Goal: Communication & Community: Share content

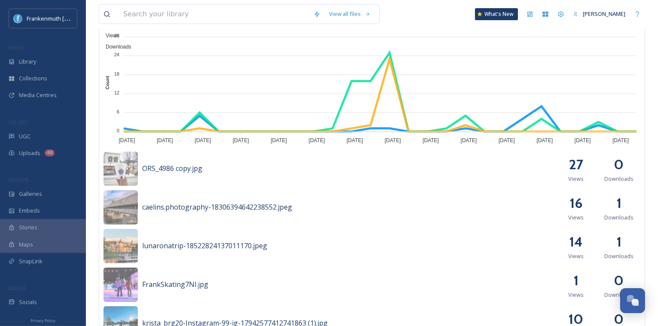
scroll to position [278, 0]
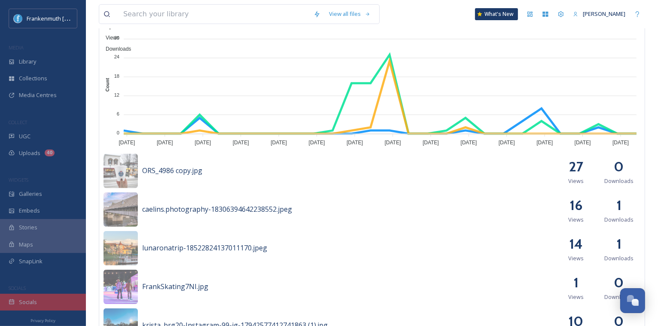
click at [46, 297] on div "Socials" at bounding box center [43, 302] width 86 height 17
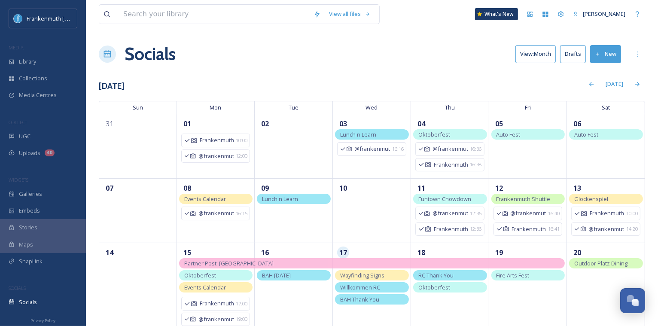
scroll to position [61, 0]
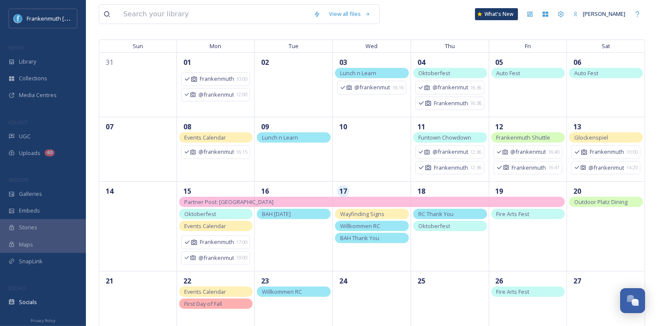
click at [391, 215] on div "Wayfinding Signs" at bounding box center [372, 214] width 74 height 10
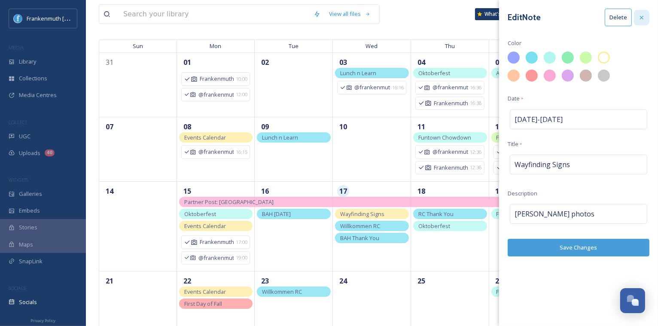
click at [641, 19] on icon at bounding box center [641, 17] width 7 height 7
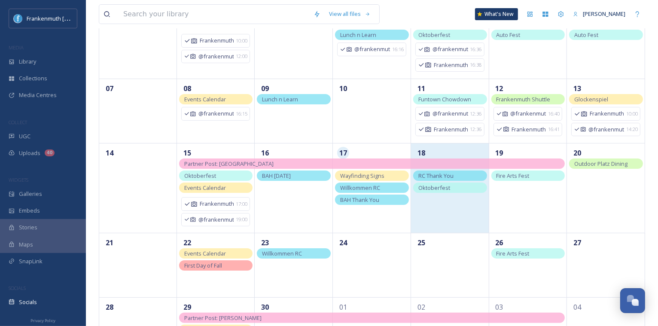
scroll to position [142, 0]
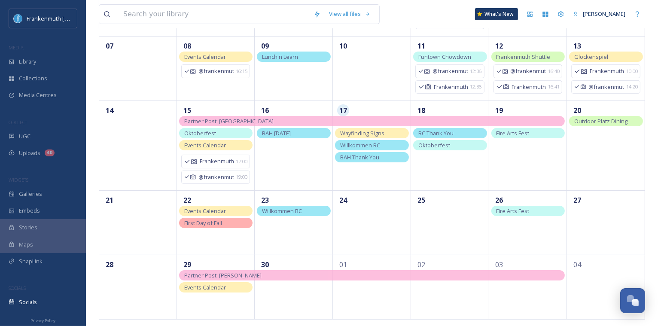
click at [438, 135] on span "RC Thank You" at bounding box center [435, 133] width 35 height 8
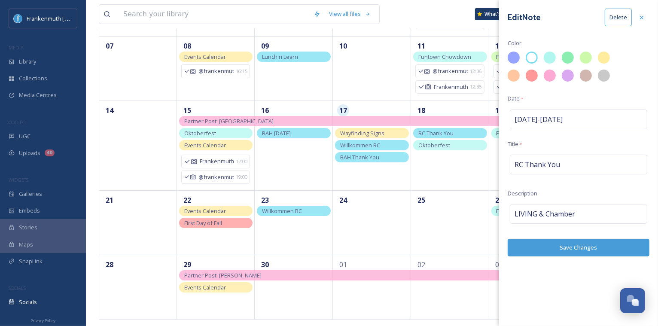
click at [549, 178] on div "Edit Note Delete Color Date * [DATE] - [DATE] Title * RC Thank You Description …" at bounding box center [578, 132] width 159 height 265
click at [522, 164] on span "RC Thank You" at bounding box center [536, 164] width 45 height 10
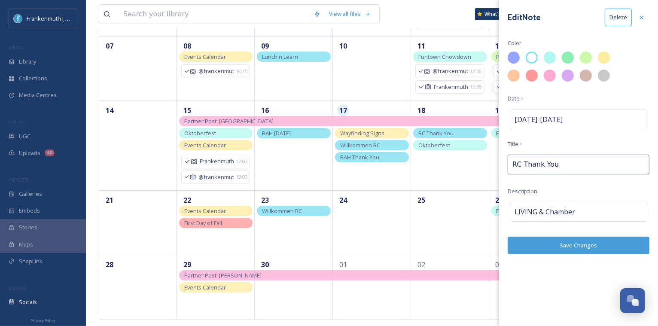
drag, startPoint x: 522, startPoint y: 164, endPoint x: 500, endPoint y: 164, distance: 21.5
click at [500, 164] on div "Edit Note Delete Color Date * [DATE] - [DATE] Title * RC Thank You Description …" at bounding box center [578, 131] width 159 height 263
type input "BAH Thank You"
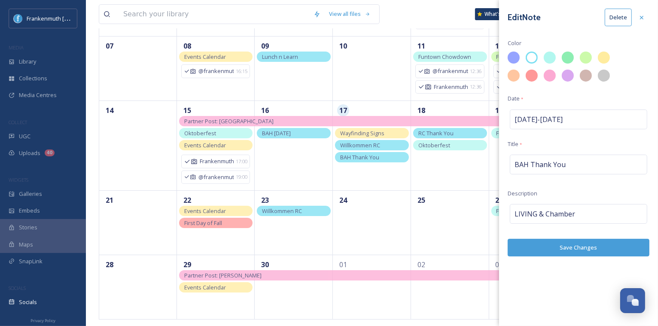
click at [557, 247] on button "Save Changes" at bounding box center [578, 248] width 142 height 18
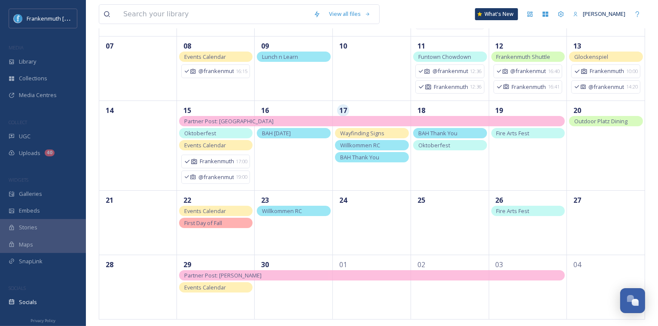
click at [369, 158] on span "BAH Thank You" at bounding box center [359, 157] width 39 height 8
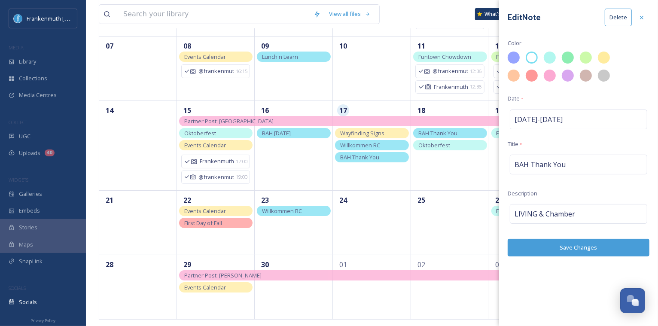
click at [618, 19] on button "Delete" at bounding box center [617, 18] width 27 height 18
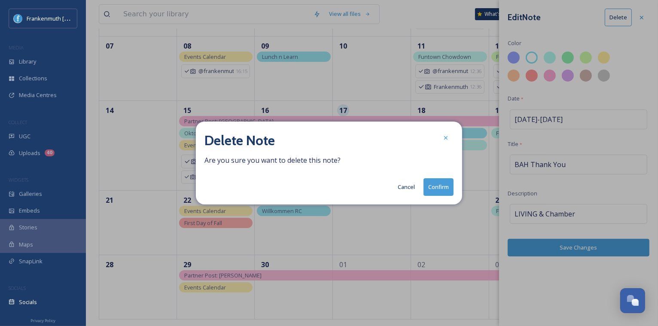
click at [437, 192] on button "Confirm" at bounding box center [438, 187] width 30 height 18
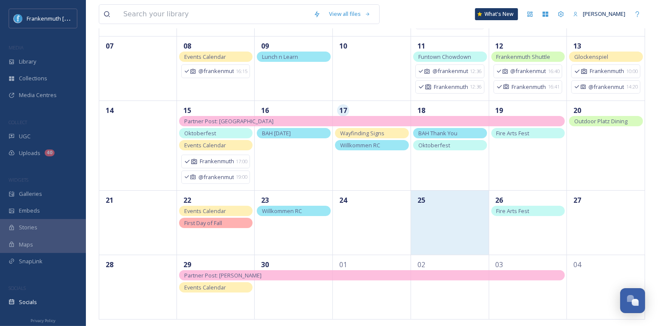
click at [437, 245] on div "25" at bounding box center [450, 222] width 78 height 64
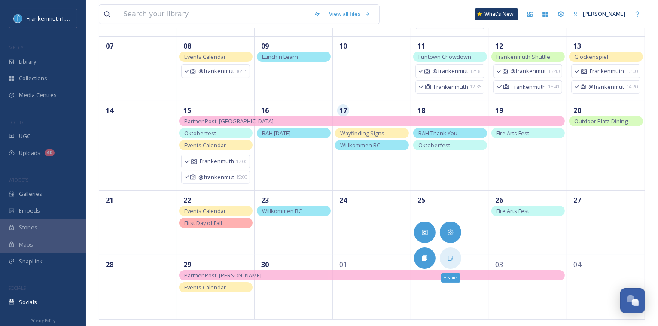
click at [454, 258] on div "+ Note" at bounding box center [450, 257] width 21 height 21
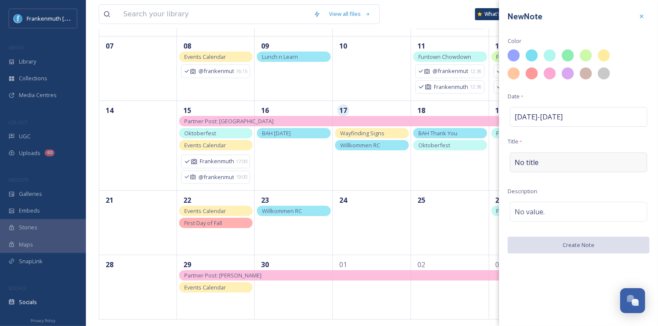
click at [550, 164] on div "No title" at bounding box center [577, 162] width 137 height 20
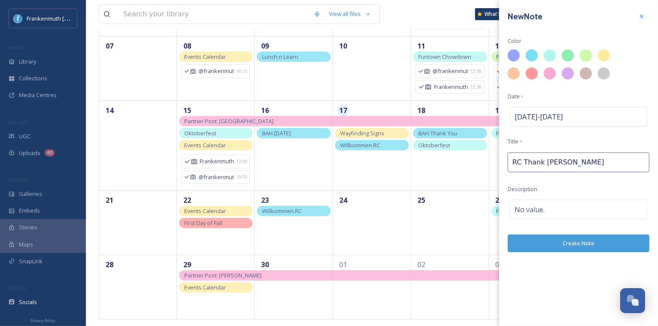
type input "RC Thank You"
click at [530, 212] on span "No value." at bounding box center [529, 209] width 30 height 10
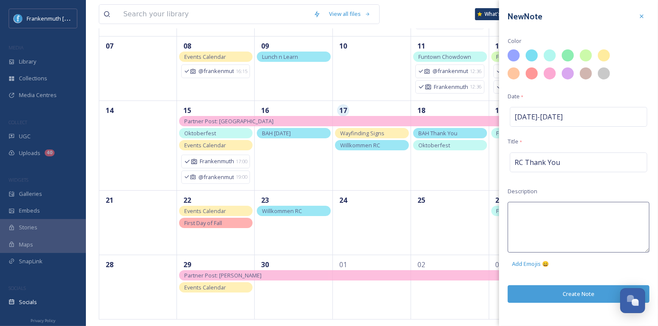
click at [530, 212] on textarea at bounding box center [578, 227] width 142 height 51
type textarea "LIVING & CHAMBER"
click at [532, 58] on div at bounding box center [531, 55] width 15 height 15
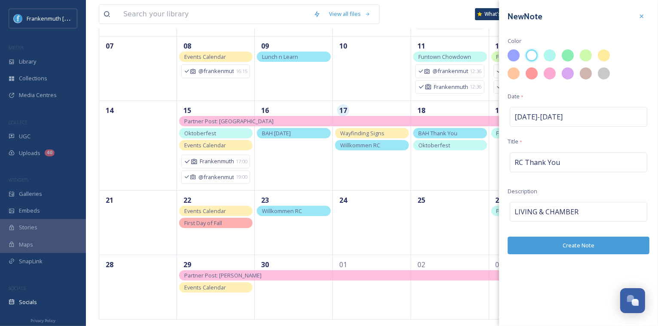
click at [560, 245] on button "Create Note" at bounding box center [578, 245] width 142 height 18
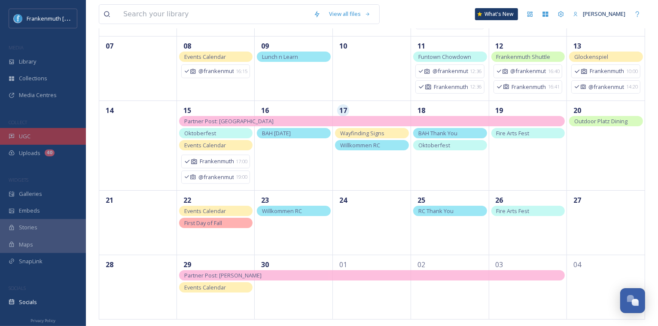
click at [65, 131] on div "UGC" at bounding box center [43, 136] width 86 height 17
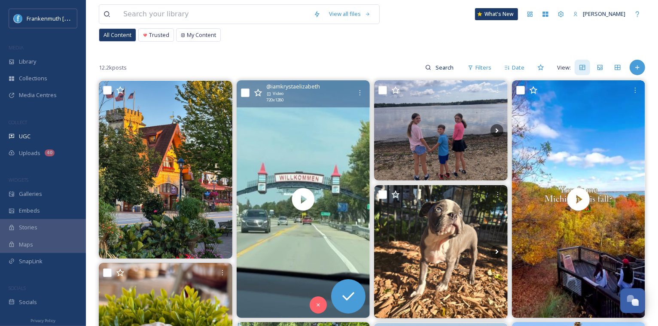
scroll to position [52, 0]
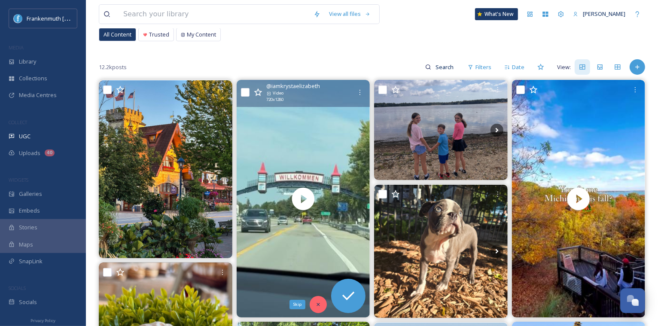
click at [318, 304] on icon at bounding box center [317, 304] width 3 height 3
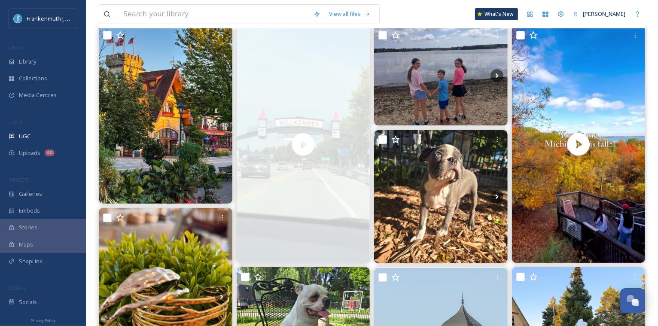
scroll to position [119, 0]
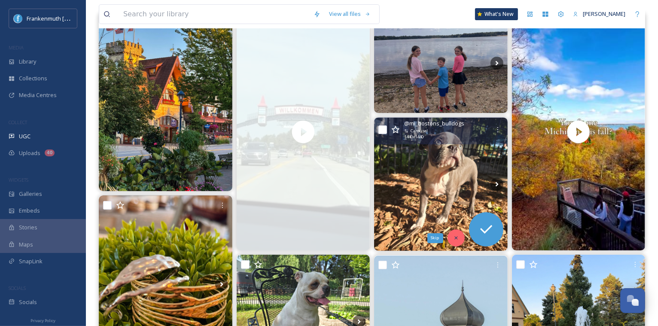
click at [458, 236] on icon at bounding box center [456, 238] width 6 height 6
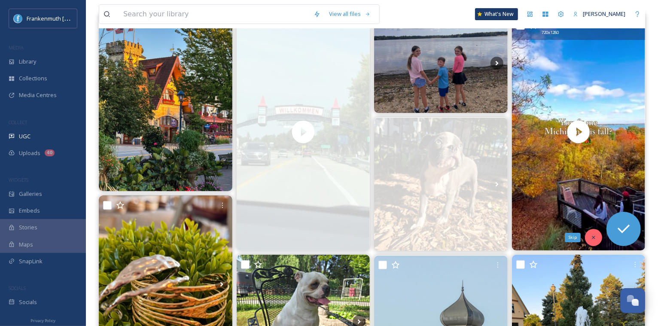
click at [594, 234] on icon at bounding box center [593, 237] width 6 height 6
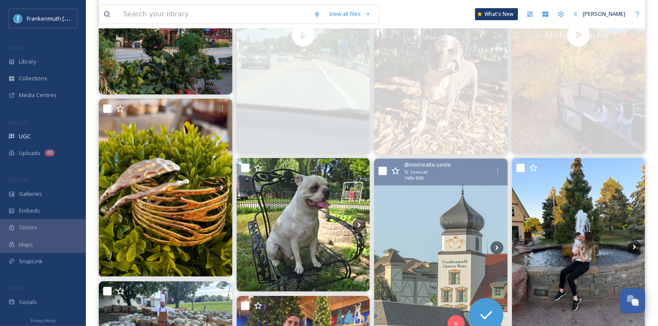
scroll to position [229, 0]
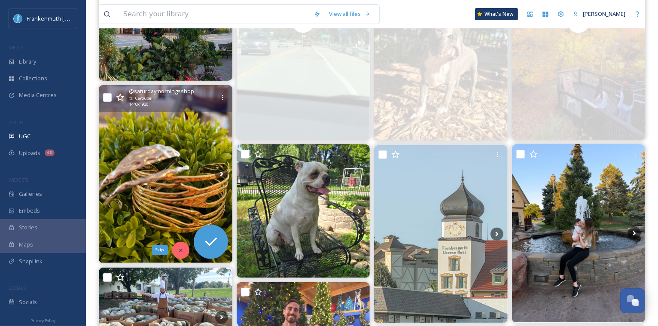
click at [179, 251] on icon at bounding box center [181, 250] width 6 height 6
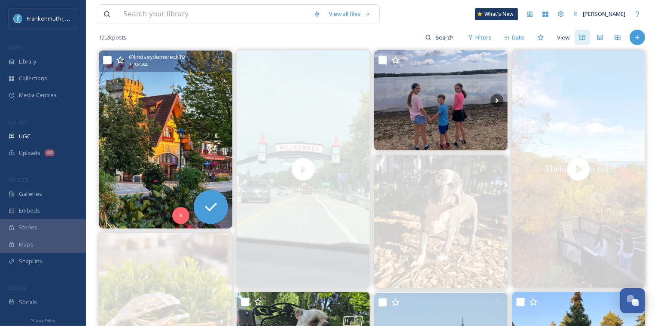
scroll to position [83, 0]
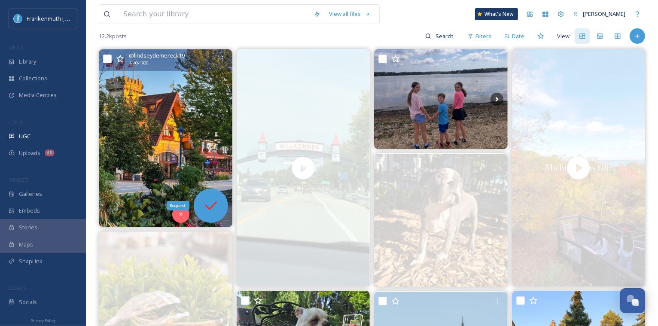
click at [214, 205] on icon at bounding box center [210, 205] width 17 height 17
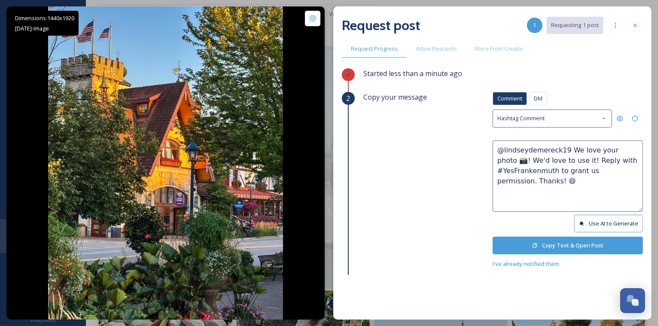
click at [561, 241] on button "Copy Text & Open Post" at bounding box center [567, 245] width 150 height 18
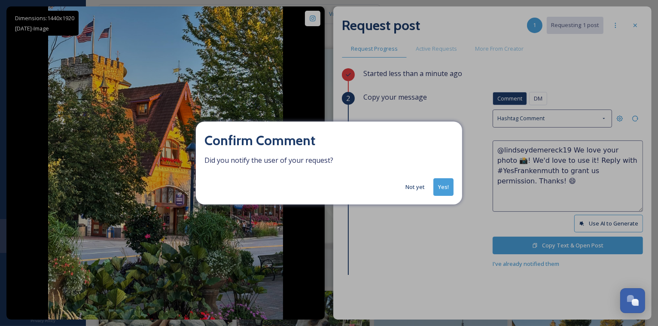
click at [423, 193] on button "Not yet" at bounding box center [415, 187] width 28 height 17
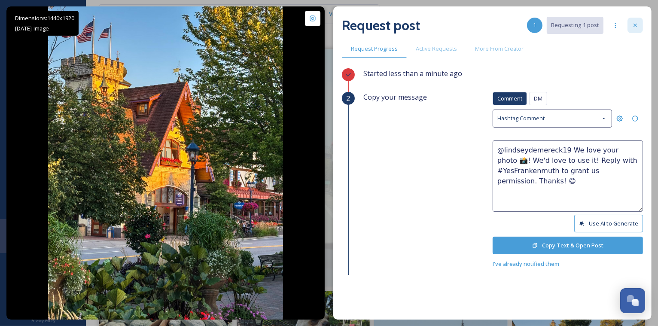
click at [640, 27] on div at bounding box center [634, 25] width 15 height 15
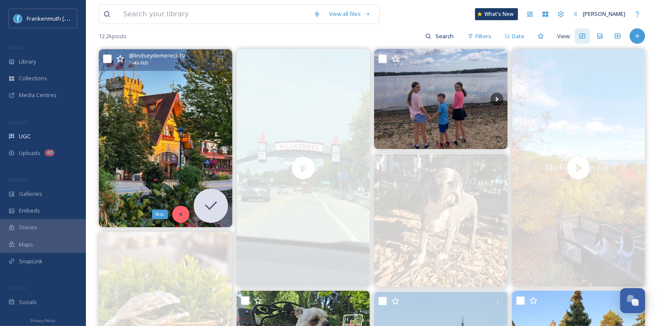
click at [180, 214] on icon at bounding box center [181, 214] width 6 height 6
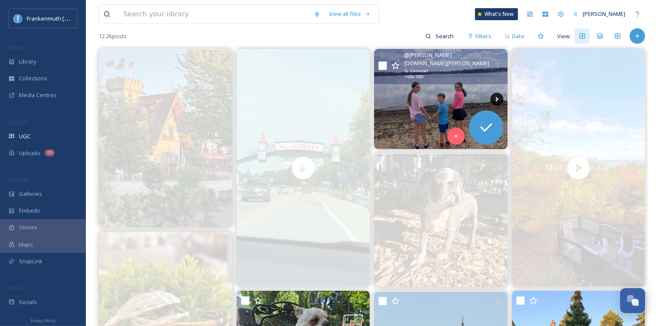
click at [498, 99] on icon at bounding box center [496, 99] width 13 height 13
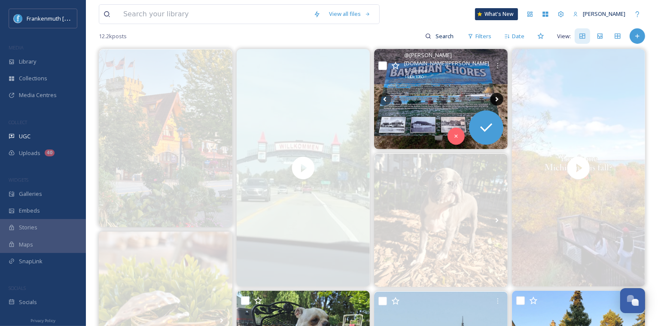
click at [498, 99] on icon at bounding box center [496, 99] width 13 height 13
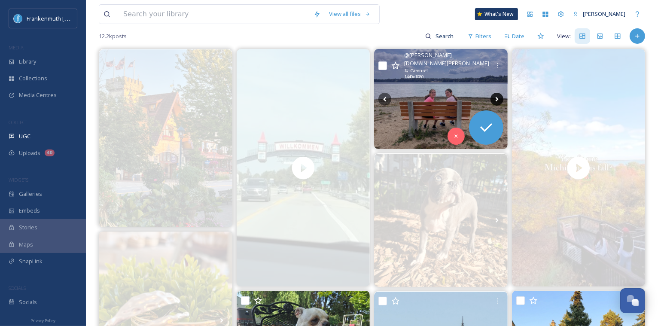
click at [498, 99] on icon at bounding box center [496, 99] width 13 height 13
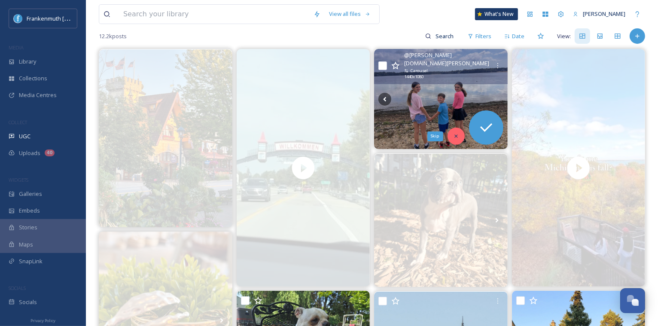
click at [456, 133] on icon at bounding box center [456, 136] width 6 height 6
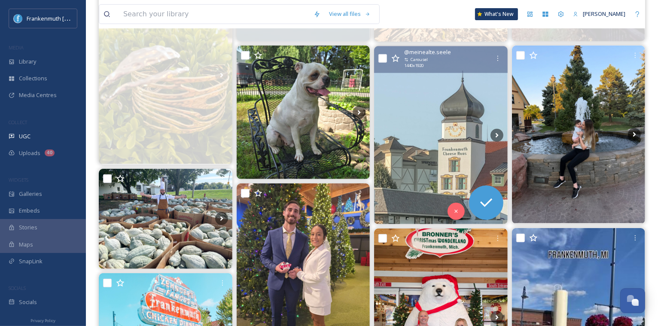
scroll to position [329, 0]
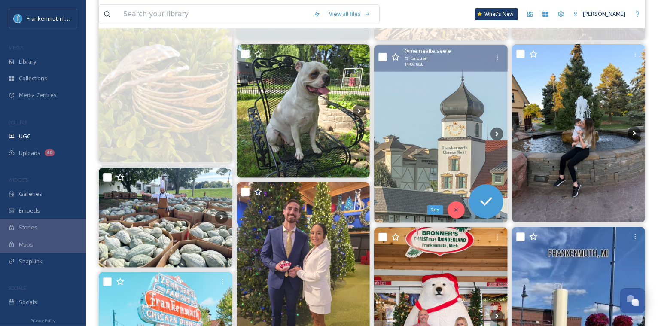
click at [451, 209] on div "Skip" at bounding box center [455, 209] width 17 height 17
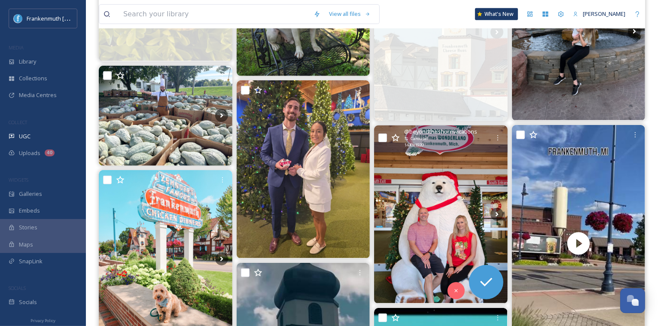
scroll to position [428, 0]
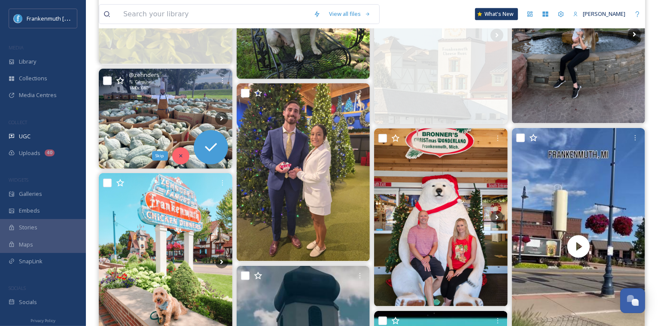
click at [179, 157] on icon at bounding box center [181, 156] width 6 height 6
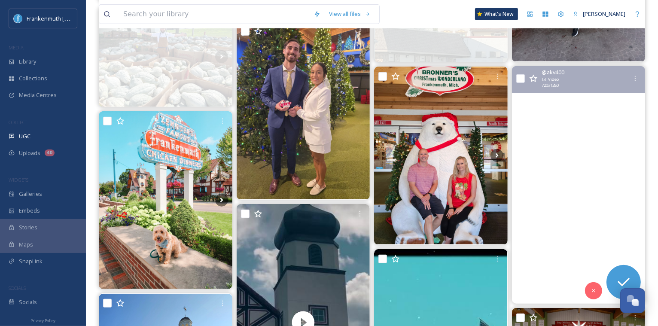
scroll to position [490, 0]
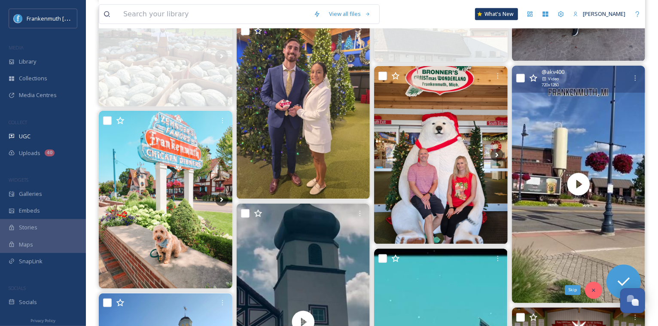
click at [594, 291] on icon at bounding box center [593, 290] width 6 height 6
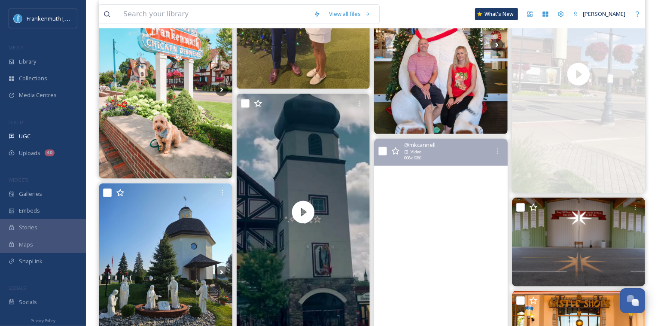
scroll to position [641, 0]
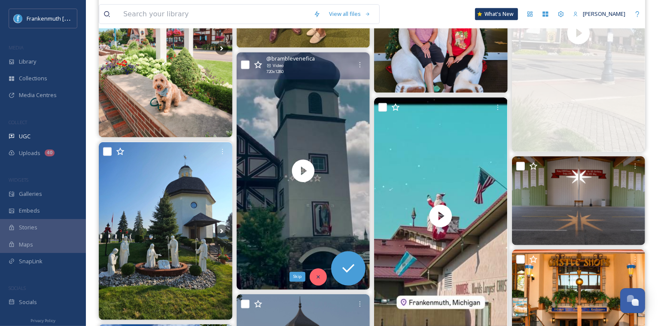
click at [315, 277] on icon at bounding box center [318, 277] width 6 height 6
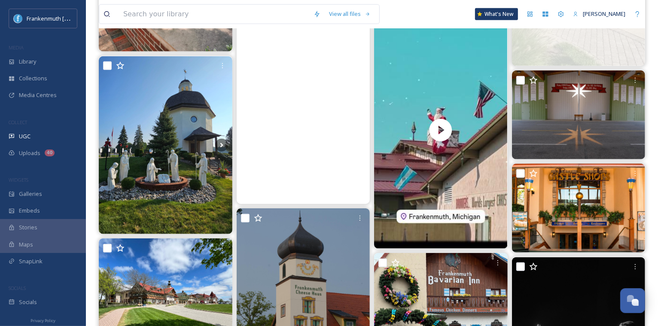
scroll to position [728, 0]
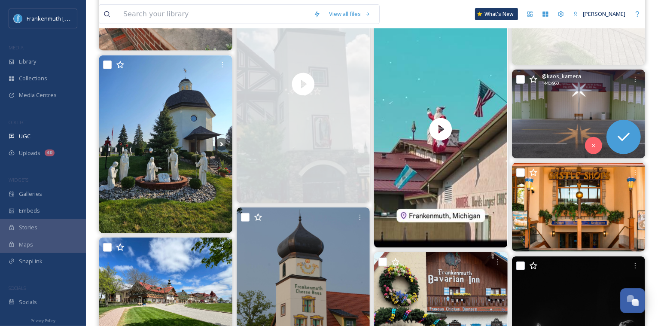
click at [567, 122] on img at bounding box center [578, 114] width 133 height 89
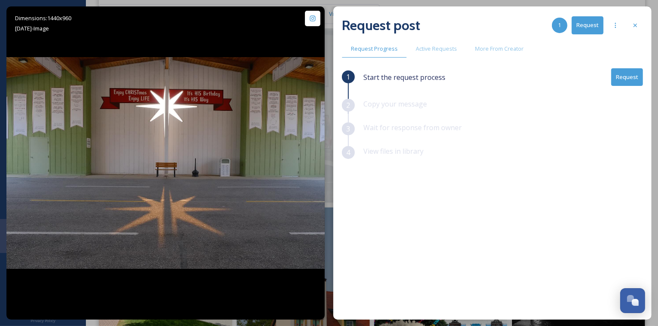
click at [621, 84] on button "Request" at bounding box center [627, 77] width 32 height 18
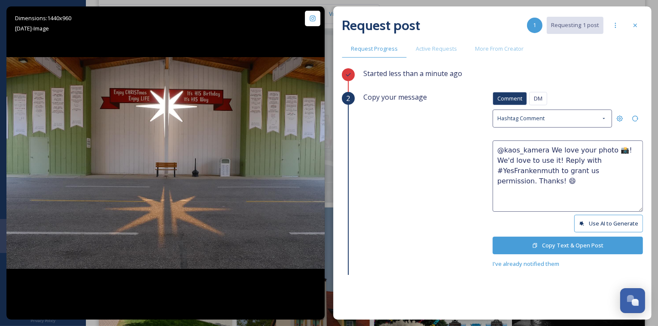
click at [601, 248] on button "Copy Text & Open Post" at bounding box center [567, 245] width 150 height 18
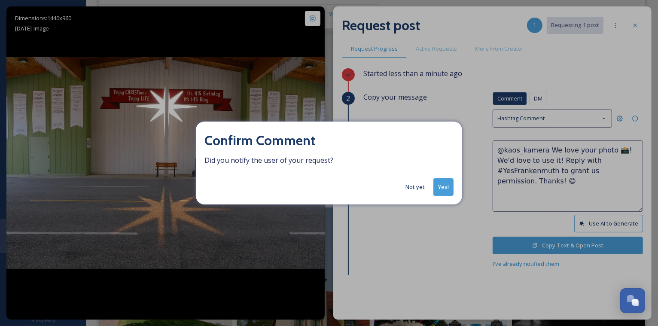
click at [447, 191] on button "Yes!" at bounding box center [443, 187] width 20 height 18
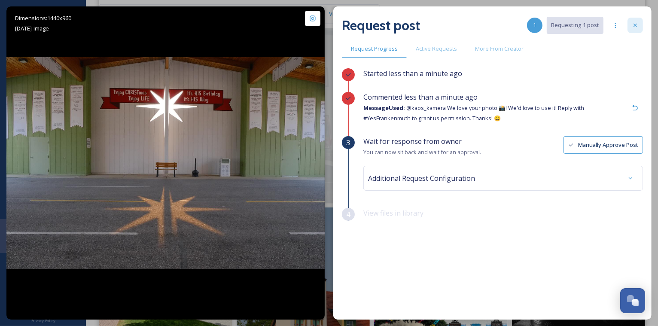
click at [636, 25] on icon at bounding box center [634, 25] width 7 height 7
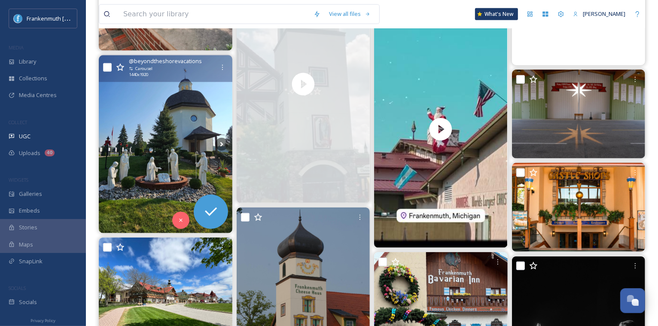
click at [180, 147] on img at bounding box center [165, 144] width 133 height 178
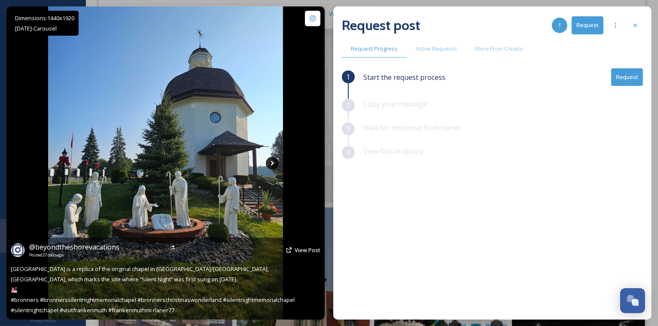
click at [267, 164] on icon at bounding box center [272, 163] width 13 height 13
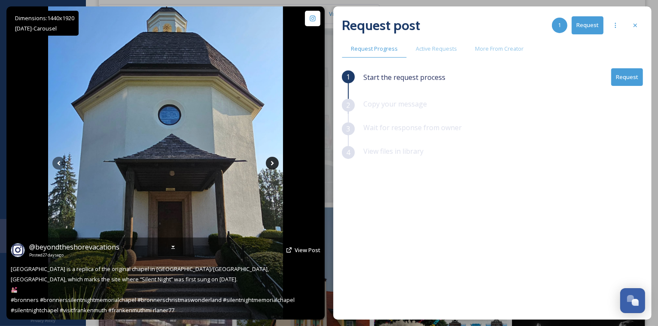
click at [267, 163] on icon at bounding box center [272, 163] width 13 height 13
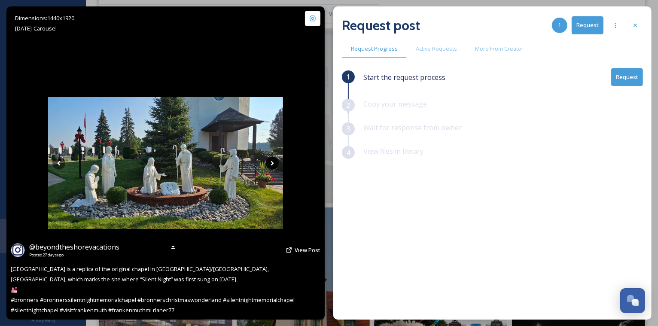
click at [270, 162] on icon at bounding box center [272, 163] width 13 height 13
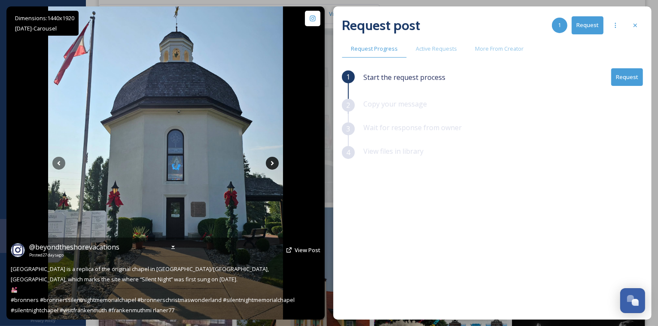
click at [270, 162] on icon at bounding box center [272, 163] width 13 height 13
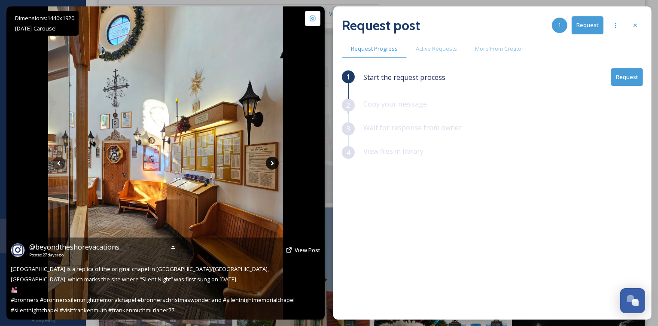
click at [270, 162] on icon at bounding box center [272, 163] width 13 height 13
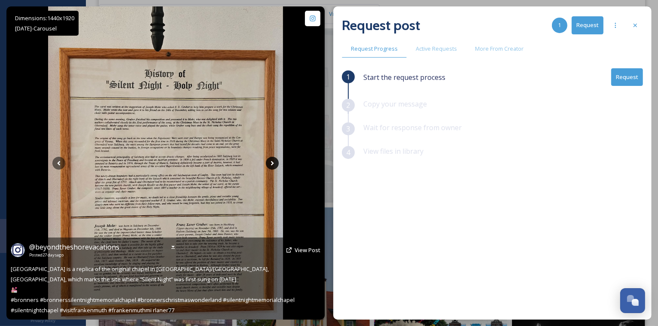
click at [270, 162] on icon at bounding box center [272, 163] width 13 height 13
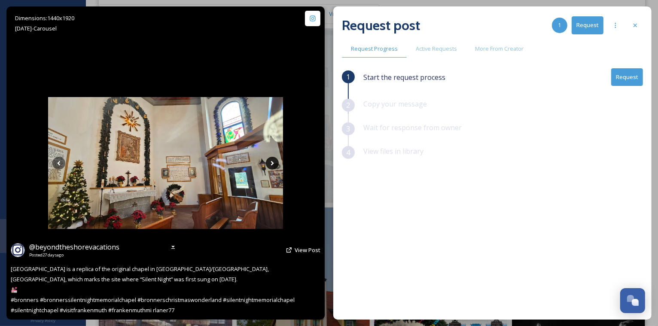
click at [270, 162] on icon at bounding box center [272, 163] width 13 height 13
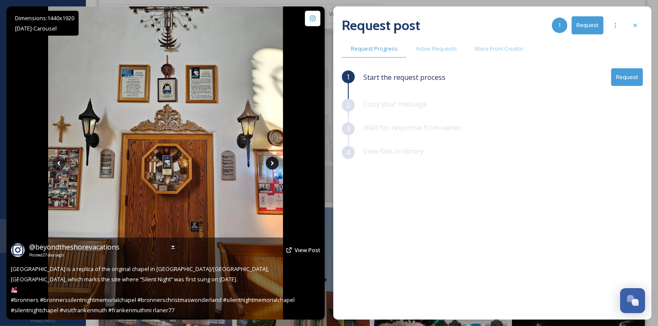
click at [270, 162] on icon at bounding box center [272, 163] width 13 height 13
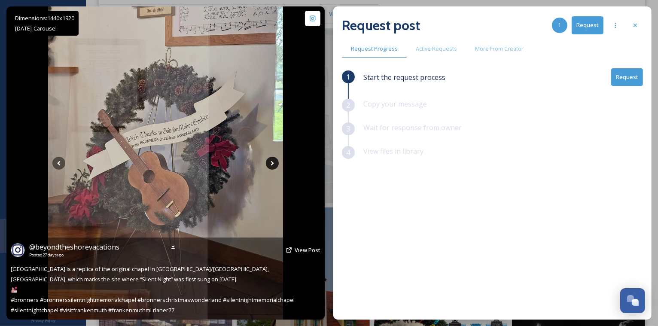
click at [270, 162] on icon at bounding box center [272, 163] width 13 height 13
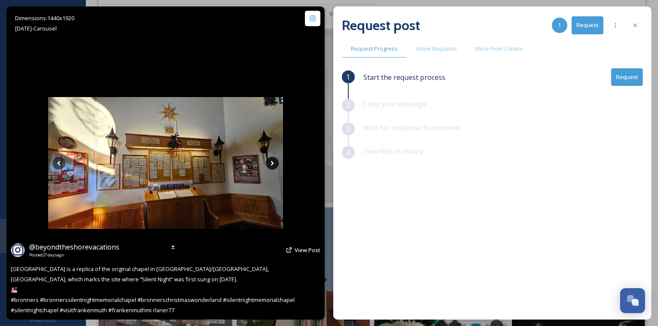
click at [270, 162] on icon at bounding box center [272, 163] width 13 height 13
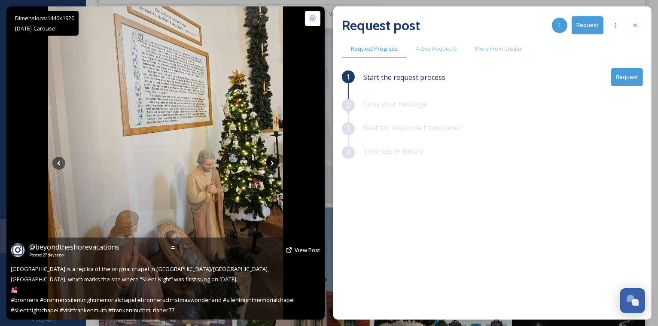
click at [270, 162] on icon at bounding box center [272, 163] width 13 height 13
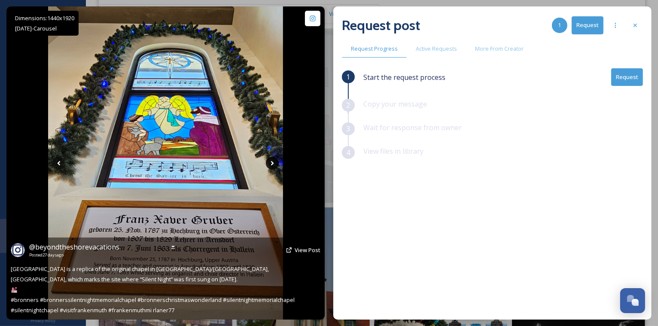
click at [270, 162] on icon at bounding box center [272, 163] width 13 height 13
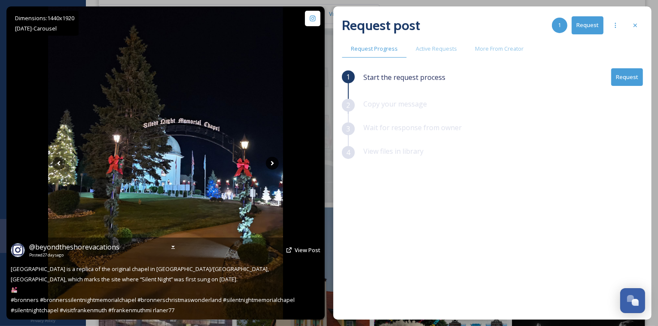
click at [270, 162] on icon at bounding box center [272, 163] width 13 height 13
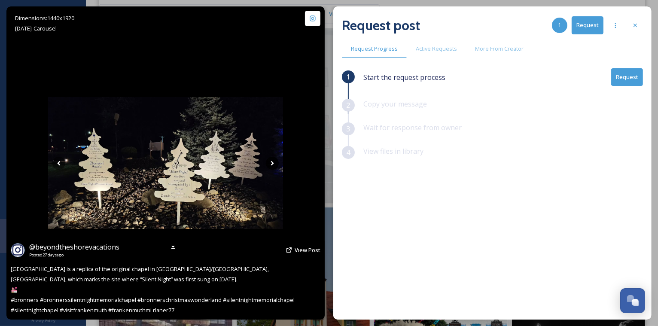
click at [270, 162] on icon at bounding box center [272, 163] width 13 height 13
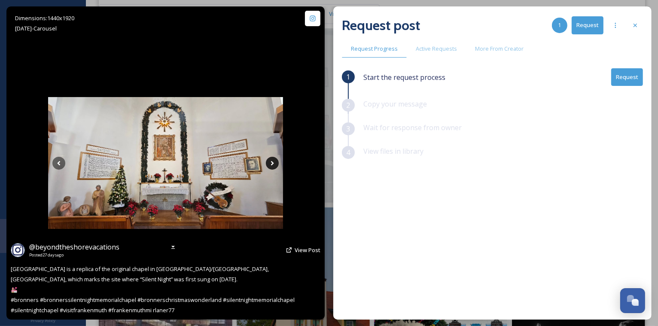
click at [269, 163] on icon at bounding box center [272, 163] width 13 height 13
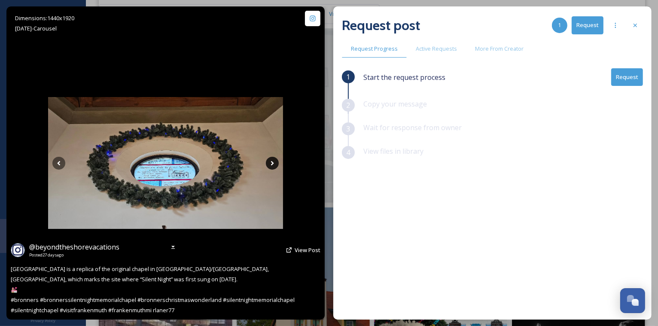
click at [269, 163] on icon at bounding box center [272, 163] width 13 height 13
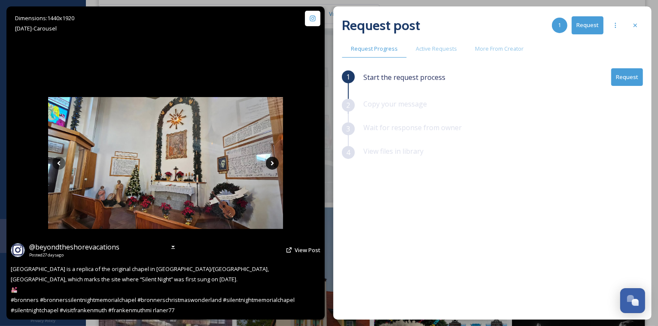
click at [269, 163] on icon at bounding box center [272, 163] width 13 height 13
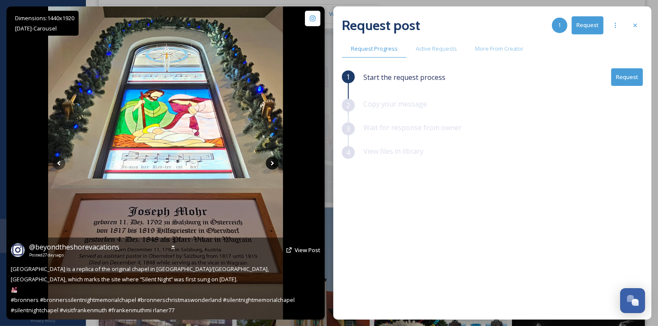
click at [269, 163] on icon at bounding box center [272, 163] width 13 height 13
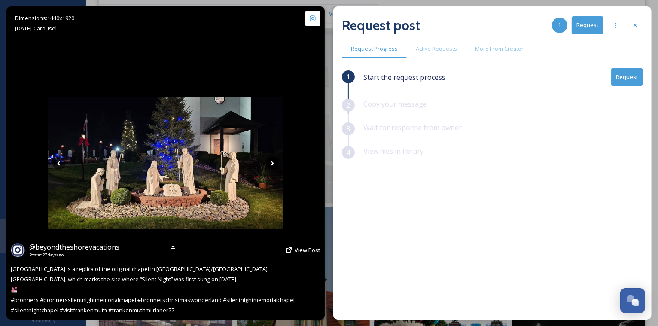
click at [269, 163] on icon at bounding box center [272, 163] width 13 height 13
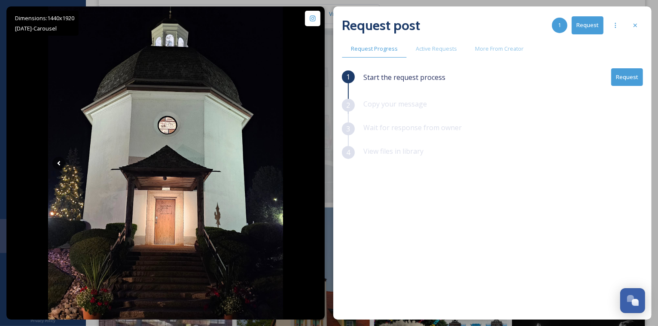
click at [631, 76] on button "Request" at bounding box center [627, 77] width 32 height 18
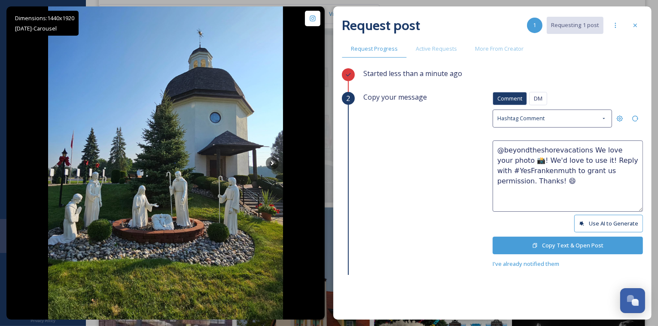
click at [515, 160] on textarea "@beyondtheshorevacations We love your photo 📸! We'd love to use it! Reply with …" at bounding box center [567, 175] width 150 height 71
click at [588, 159] on textarea "@beyondtheshorevacations We love your photos 📸! We'd love to use it! Reply with…" at bounding box center [567, 175] width 150 height 71
type textarea "@beyondtheshorevacations We love your photos 📸! We'd love to use them! Reply wi…"
click at [562, 246] on button "Copy Text & Open Post" at bounding box center [567, 245] width 150 height 18
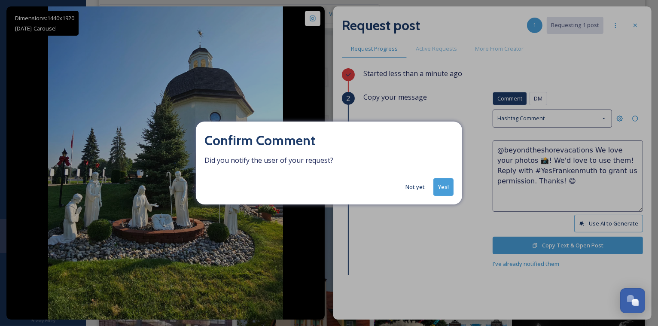
click at [452, 192] on button "Yes!" at bounding box center [443, 187] width 20 height 18
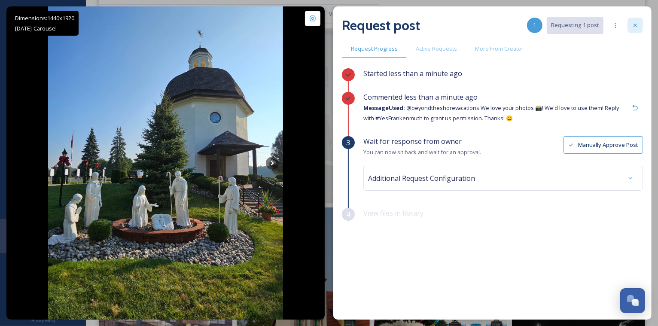
click at [637, 28] on icon at bounding box center [634, 25] width 7 height 7
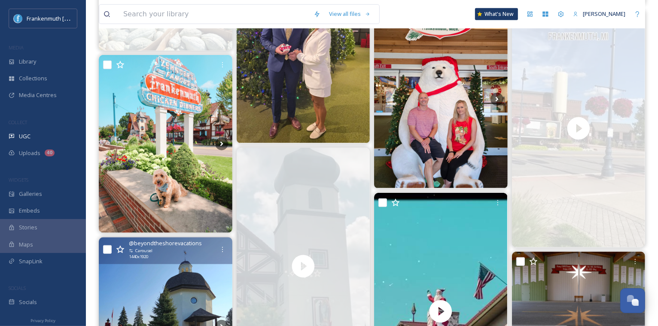
scroll to position [538, 0]
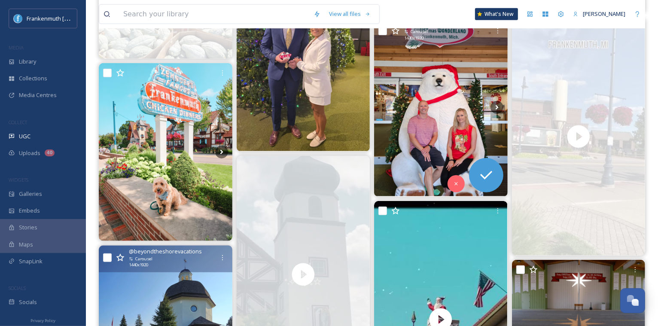
click at [464, 118] on img at bounding box center [440, 107] width 133 height 178
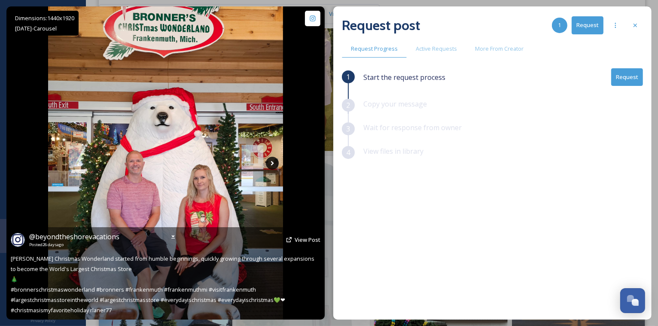
click at [272, 161] on icon at bounding box center [271, 163] width 3 height 5
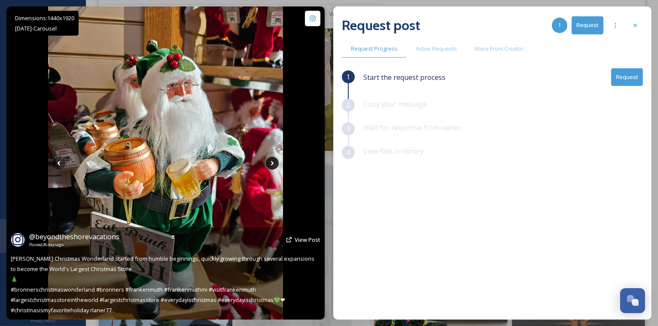
click at [272, 161] on icon at bounding box center [271, 163] width 3 height 5
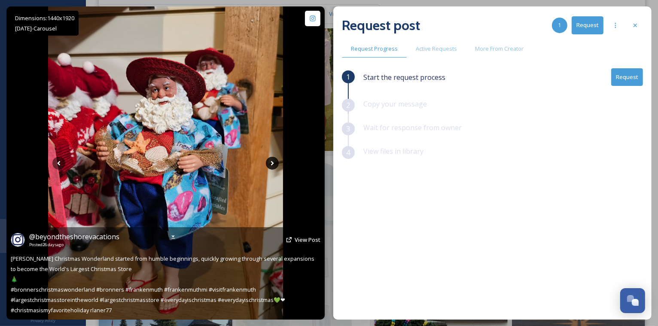
click at [272, 161] on icon at bounding box center [271, 163] width 3 height 5
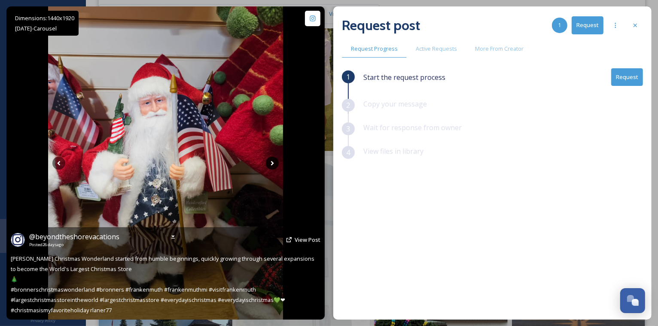
click at [271, 161] on icon at bounding box center [271, 163] width 3 height 5
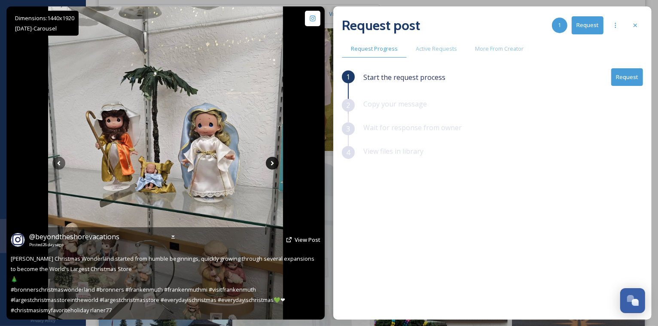
click at [271, 161] on icon at bounding box center [271, 163] width 3 height 5
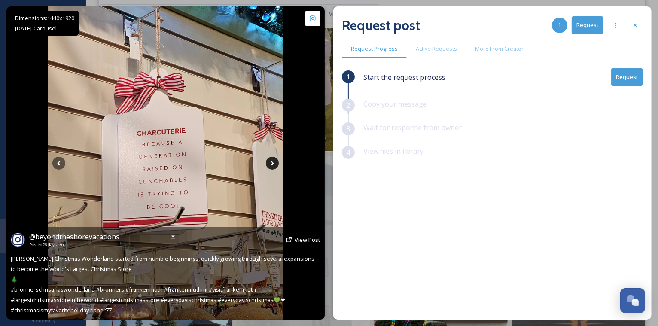
click at [271, 161] on icon at bounding box center [271, 163] width 3 height 5
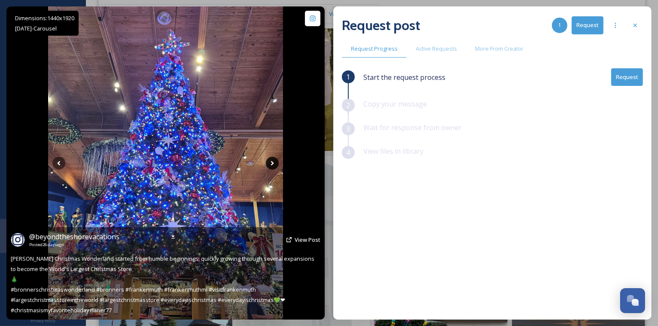
click at [271, 161] on icon at bounding box center [271, 163] width 3 height 5
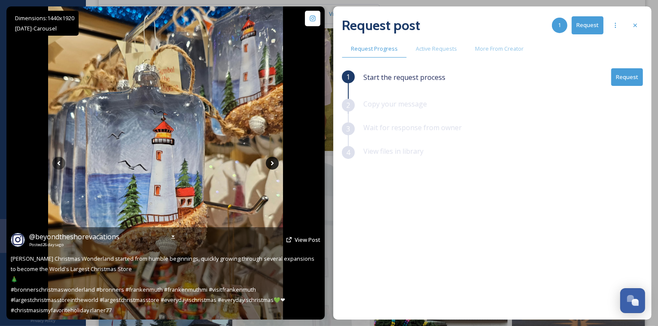
click at [271, 161] on icon at bounding box center [271, 163] width 3 height 5
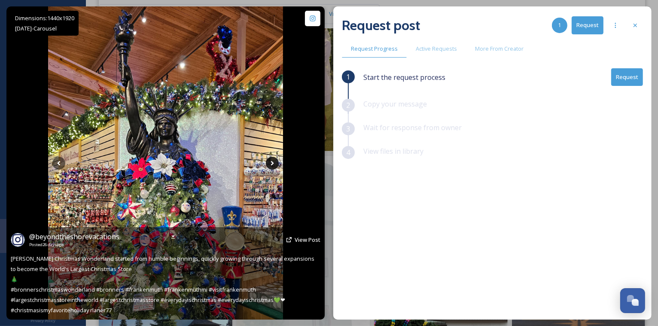
click at [271, 161] on icon at bounding box center [271, 163] width 3 height 5
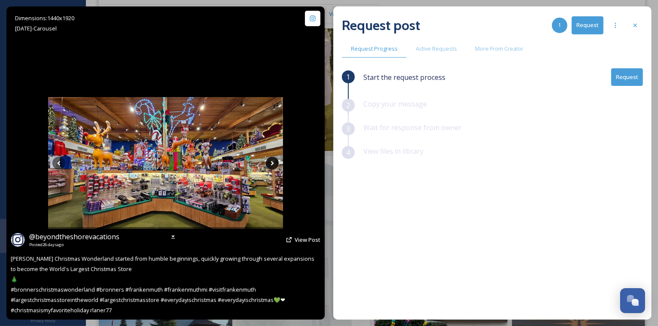
click at [271, 161] on icon at bounding box center [271, 163] width 3 height 5
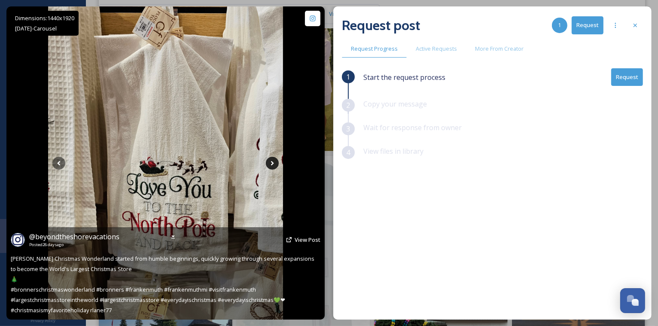
click at [271, 161] on icon at bounding box center [271, 163] width 3 height 5
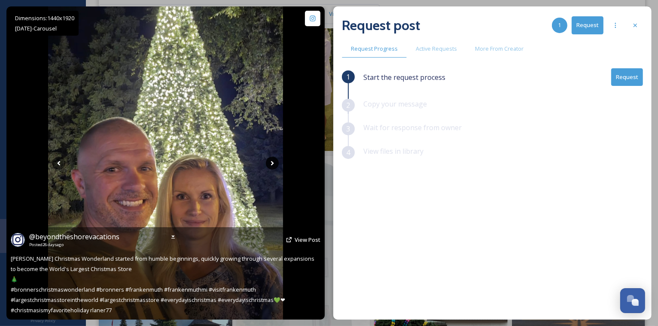
click at [271, 161] on icon at bounding box center [271, 163] width 3 height 5
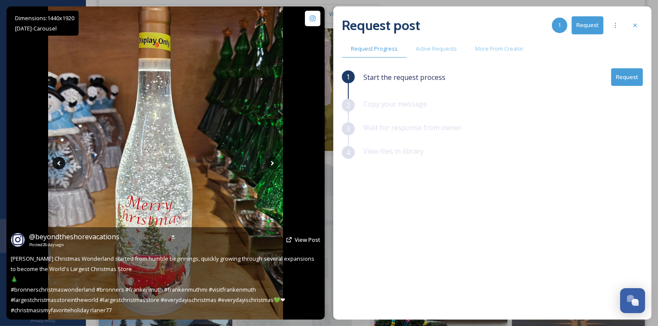
click at [60, 163] on icon at bounding box center [58, 163] width 13 height 13
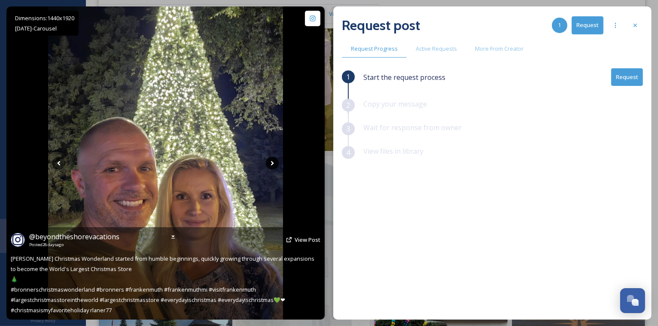
click at [268, 162] on icon at bounding box center [272, 163] width 13 height 13
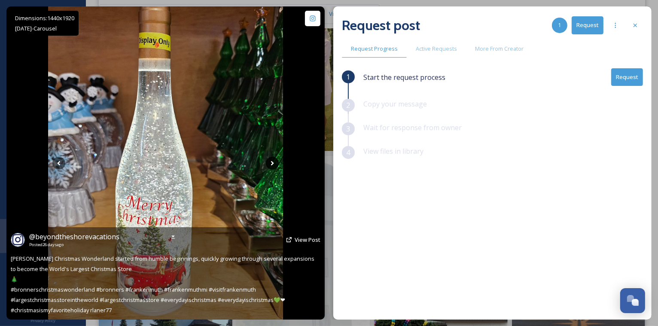
click at [268, 162] on icon at bounding box center [272, 163] width 13 height 13
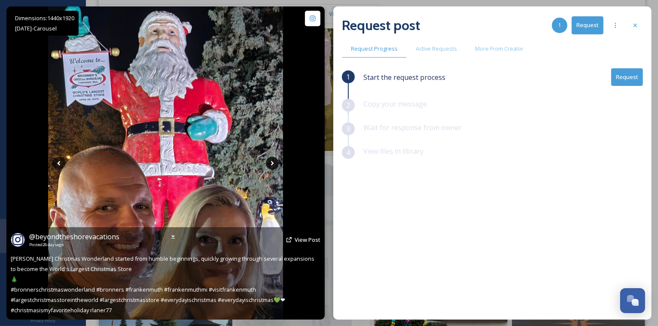
click at [268, 162] on icon at bounding box center [272, 163] width 13 height 13
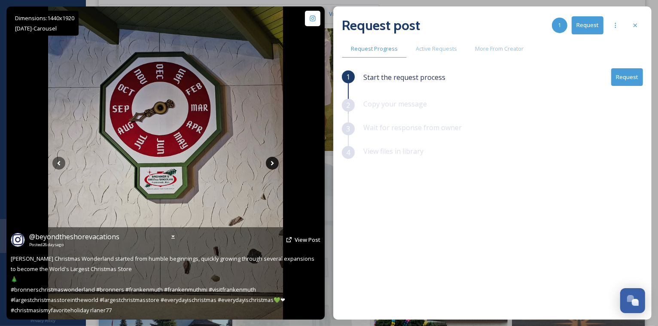
click at [268, 162] on icon at bounding box center [272, 163] width 13 height 13
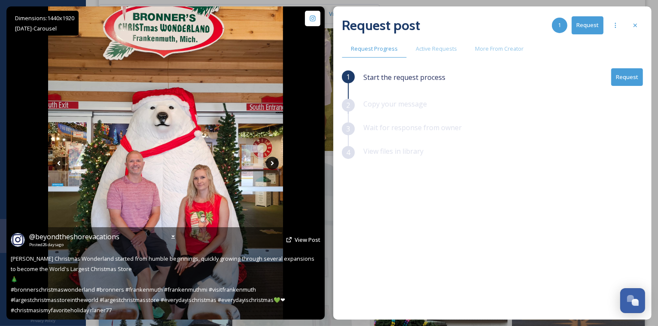
click at [268, 162] on icon at bounding box center [272, 163] width 13 height 13
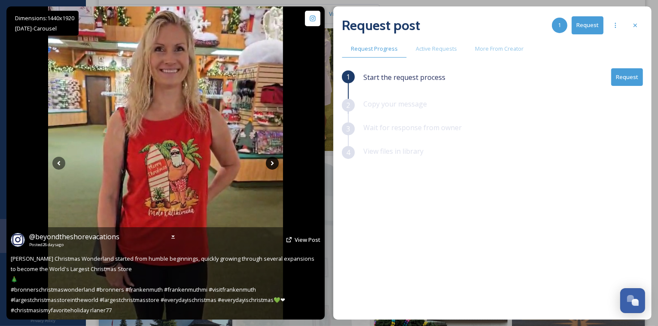
click at [268, 162] on icon at bounding box center [272, 163] width 13 height 13
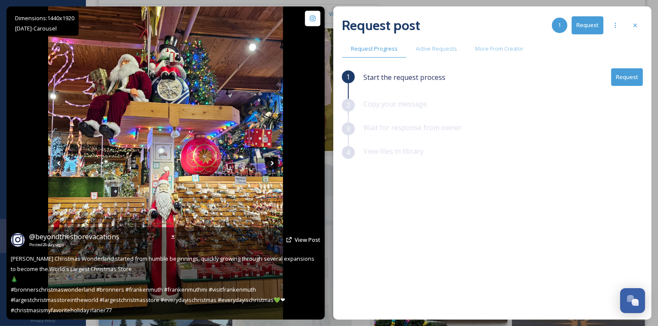
click at [269, 164] on icon at bounding box center [272, 163] width 13 height 13
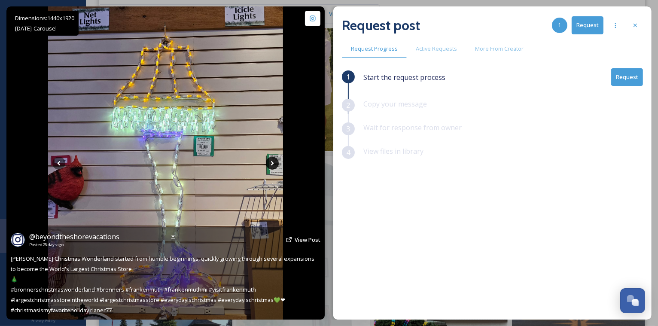
click at [271, 164] on icon at bounding box center [271, 163] width 3 height 5
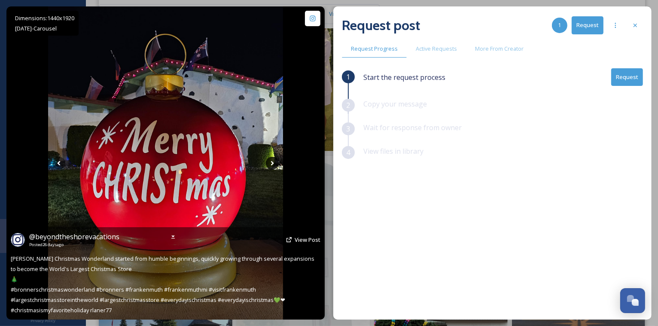
click at [271, 164] on icon at bounding box center [271, 163] width 3 height 5
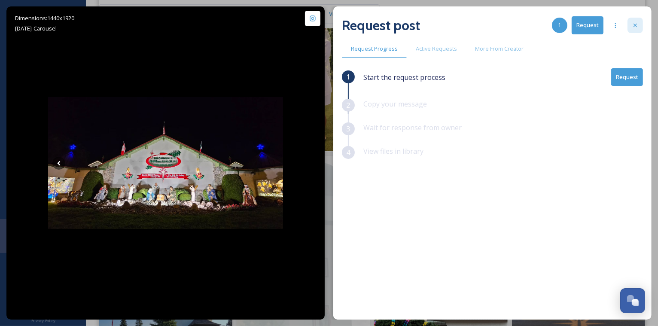
click at [637, 27] on icon at bounding box center [634, 25] width 7 height 7
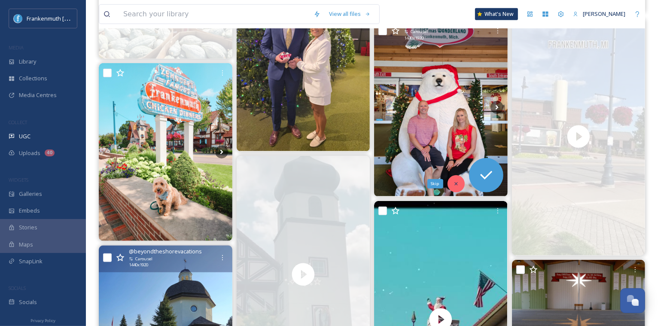
click at [452, 182] on div "Skip" at bounding box center [455, 183] width 17 height 17
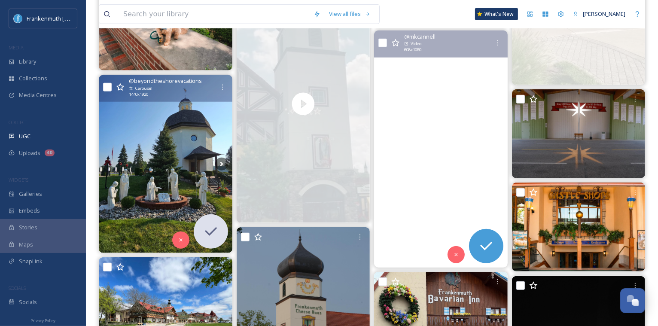
scroll to position [707, 0]
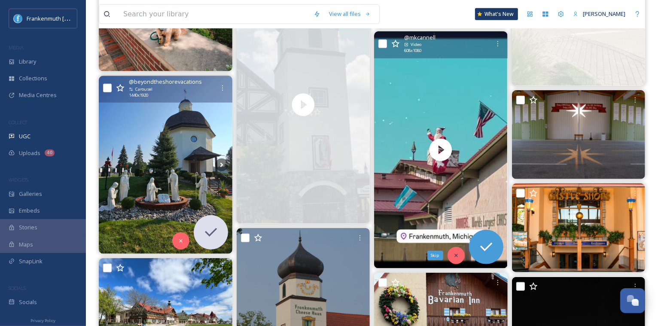
click at [457, 260] on div "Skip" at bounding box center [455, 255] width 17 height 17
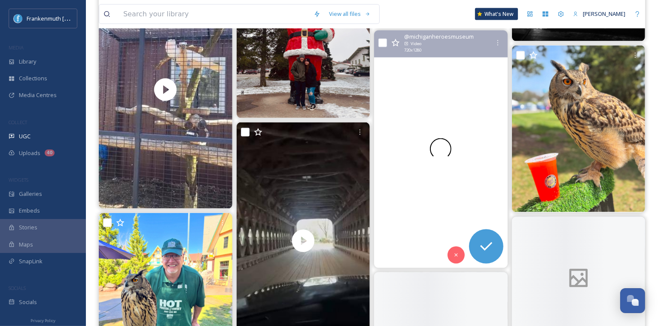
scroll to position [1137, 0]
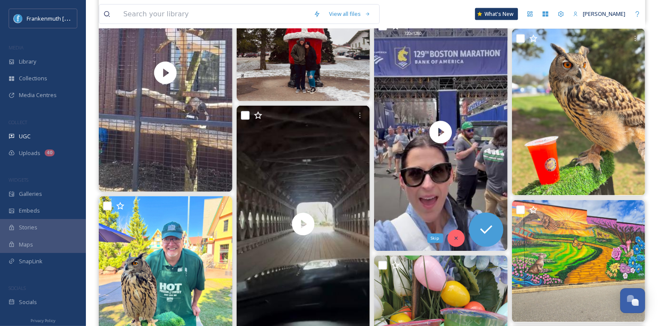
click at [452, 233] on div "Skip" at bounding box center [455, 238] width 17 height 17
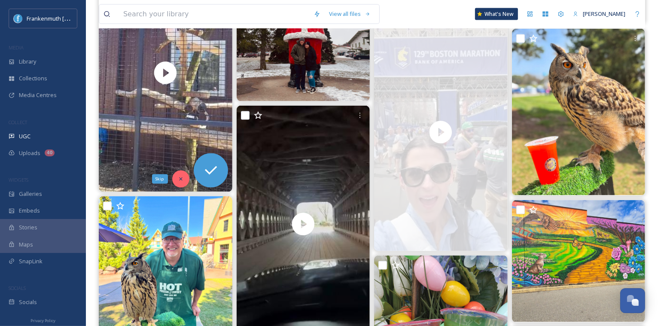
click at [177, 177] on div "Skip" at bounding box center [180, 178] width 17 height 17
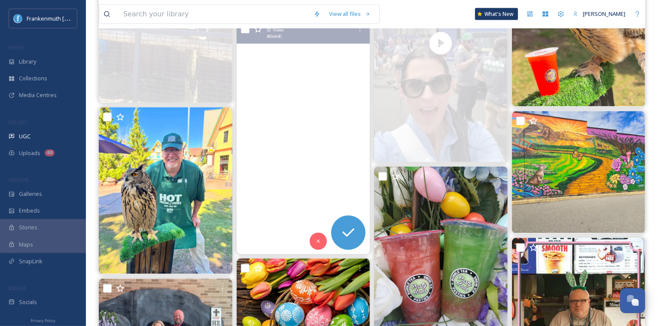
scroll to position [1227, 0]
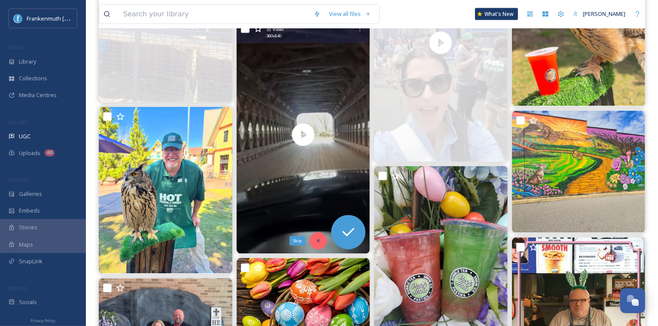
click at [317, 242] on icon at bounding box center [318, 241] width 6 height 6
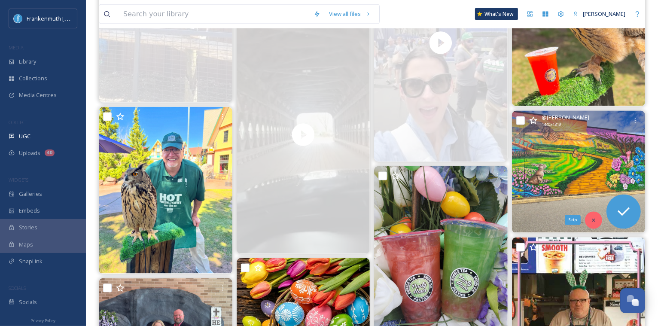
click at [595, 222] on div "Skip" at bounding box center [593, 220] width 17 height 17
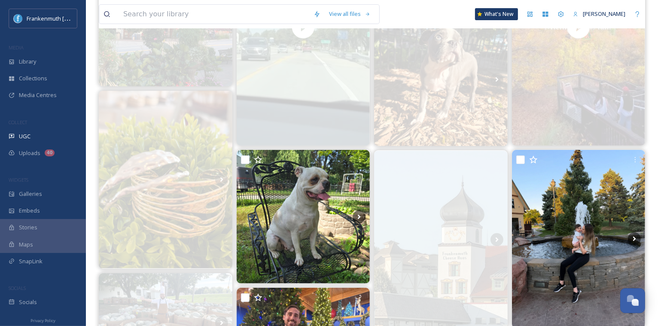
scroll to position [0, 0]
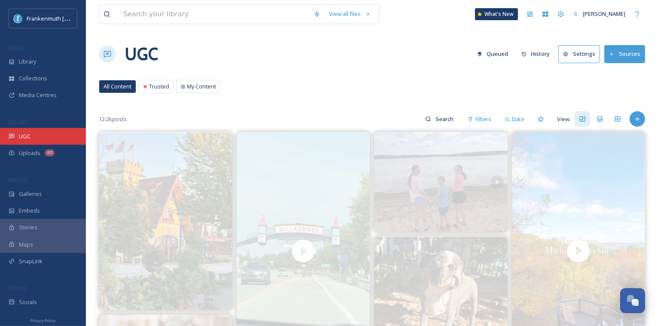
click at [47, 134] on div "UGC" at bounding box center [43, 136] width 86 height 17
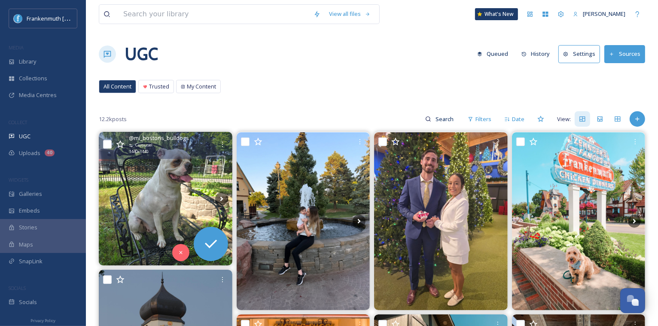
click at [176, 211] on img at bounding box center [165, 198] width 133 height 133
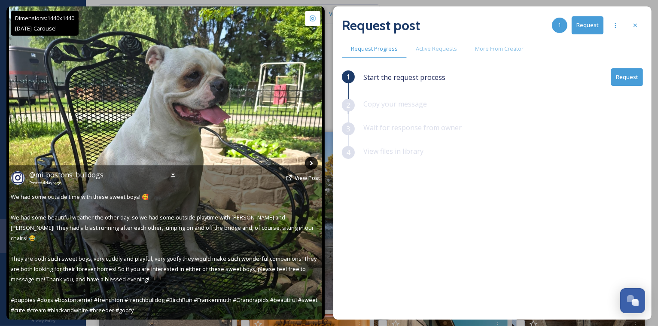
click at [310, 164] on icon at bounding box center [311, 163] width 3 height 5
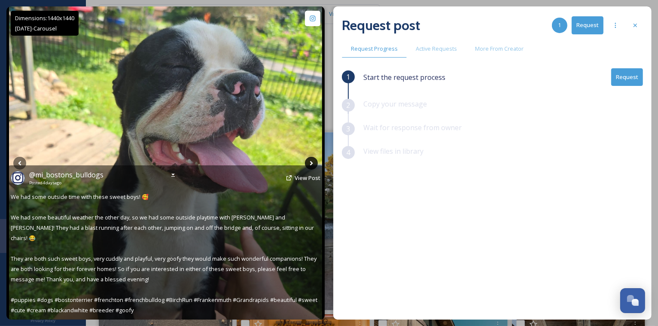
click at [310, 164] on icon at bounding box center [311, 163] width 3 height 5
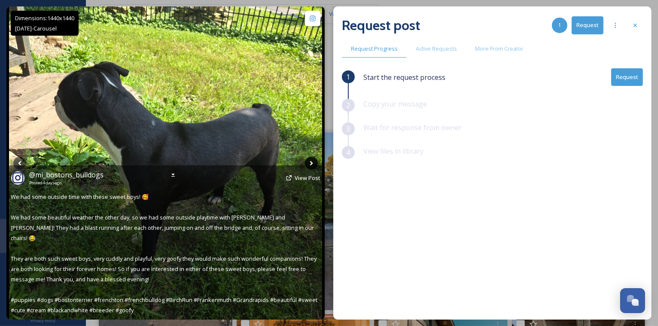
click at [310, 164] on icon at bounding box center [311, 163] width 3 height 5
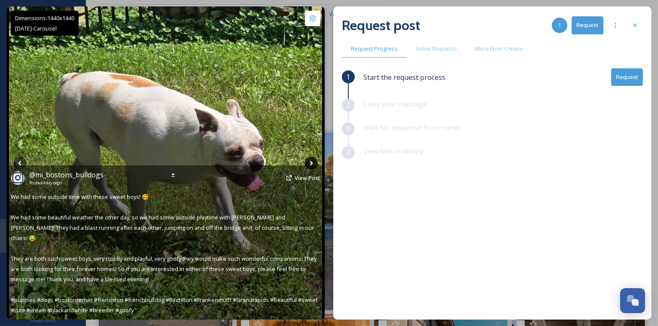
click at [310, 164] on icon at bounding box center [311, 163] width 3 height 5
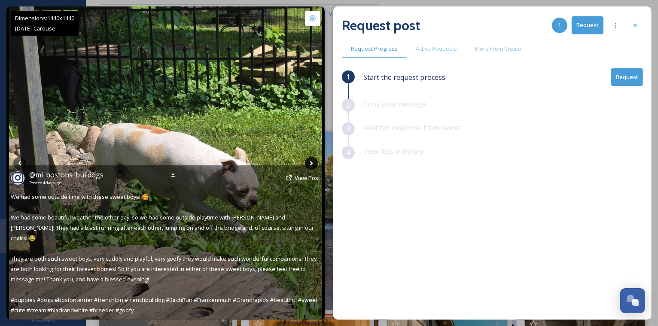
click at [310, 164] on icon at bounding box center [311, 163] width 3 height 5
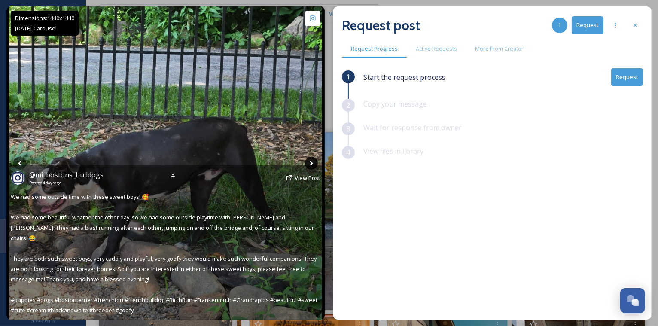
click at [310, 164] on icon at bounding box center [311, 163] width 3 height 5
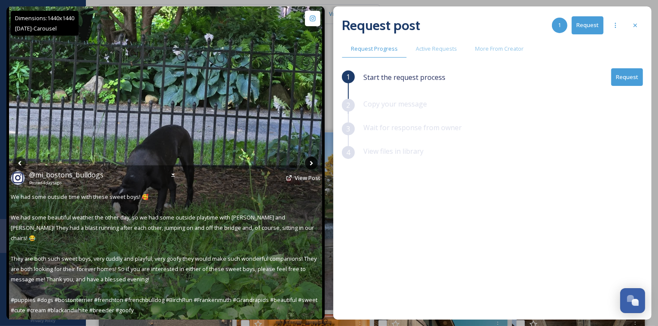
click at [310, 164] on icon at bounding box center [311, 163] width 3 height 5
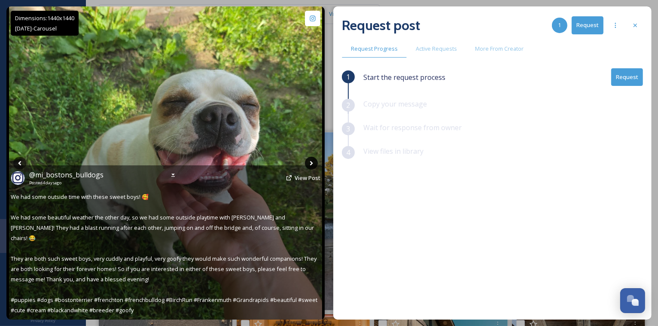
click at [310, 164] on icon at bounding box center [311, 163] width 3 height 5
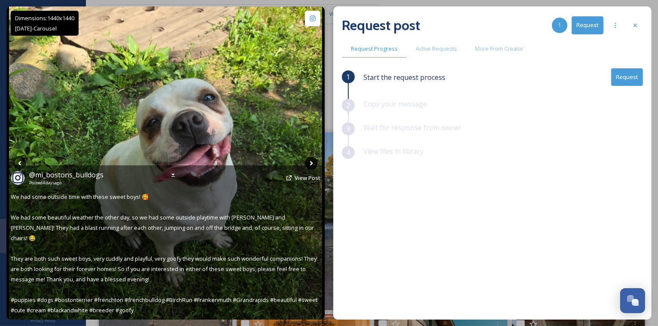
click at [310, 164] on icon at bounding box center [311, 163] width 3 height 5
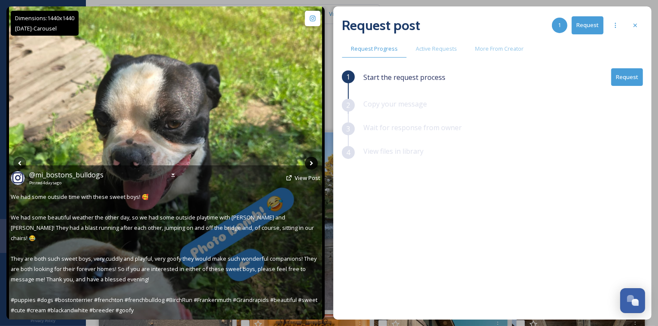
click at [310, 164] on icon at bounding box center [311, 163] width 3 height 5
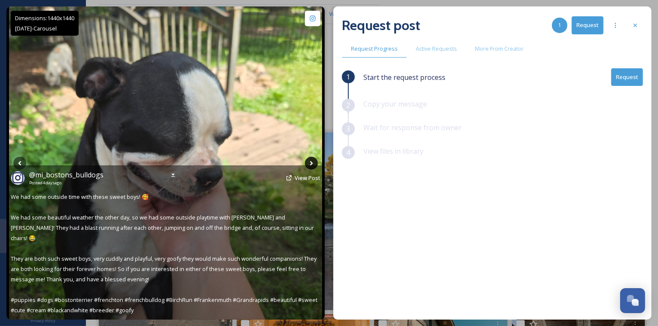
click at [310, 164] on icon at bounding box center [311, 163] width 3 height 5
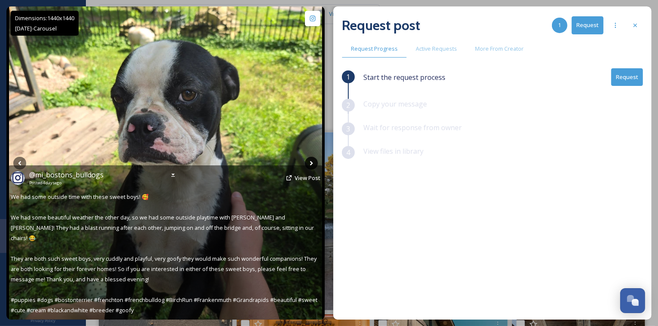
click at [310, 164] on icon at bounding box center [311, 163] width 3 height 5
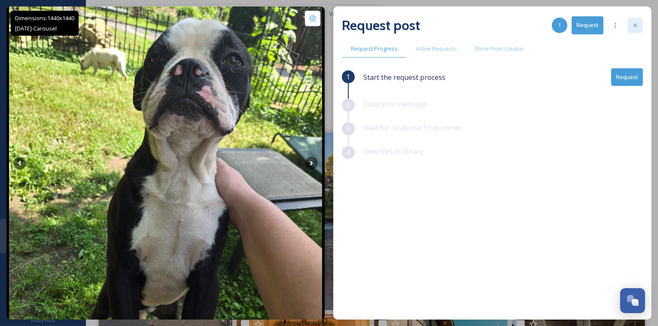
click at [633, 24] on icon at bounding box center [634, 25] width 7 height 7
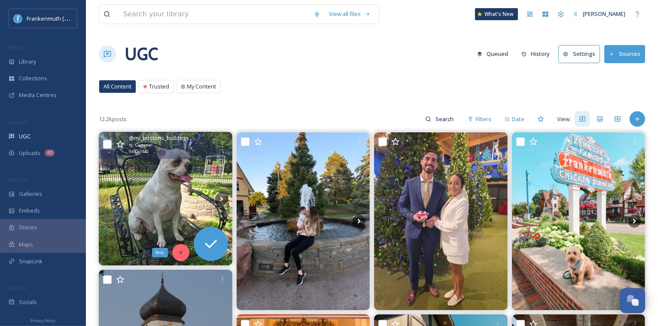
click at [183, 250] on icon at bounding box center [181, 252] width 6 height 6
